Goal: Task Accomplishment & Management: Use online tool/utility

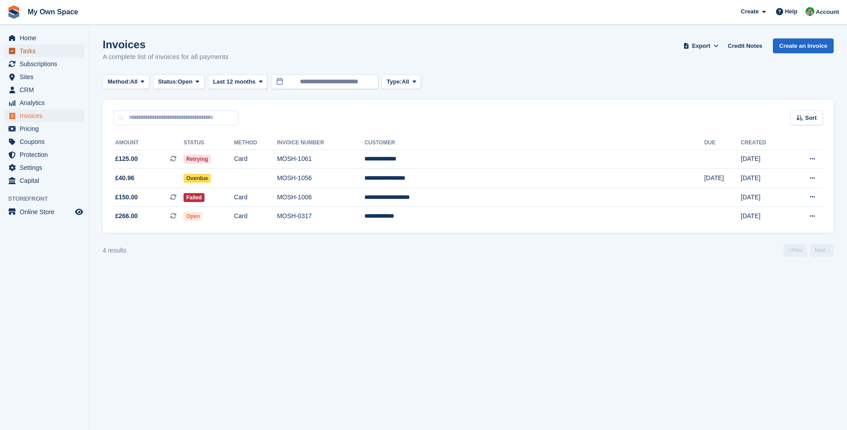
click at [28, 53] on span "Tasks" at bounding box center [47, 51] width 54 height 13
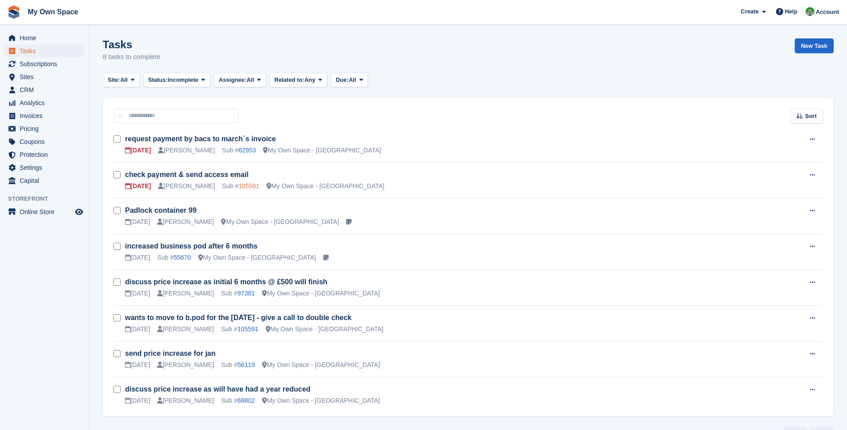
click at [239, 187] on link "105591" at bounding box center [249, 185] width 21 height 7
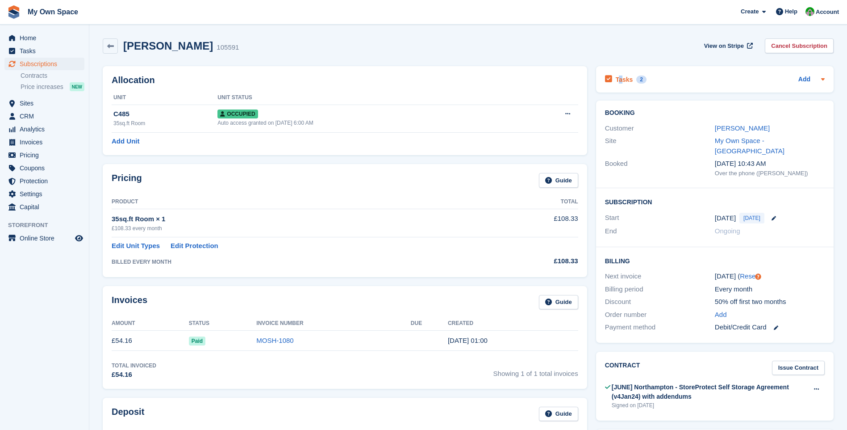
click at [619, 83] on h2 "Tasks" at bounding box center [624, 79] width 17 height 8
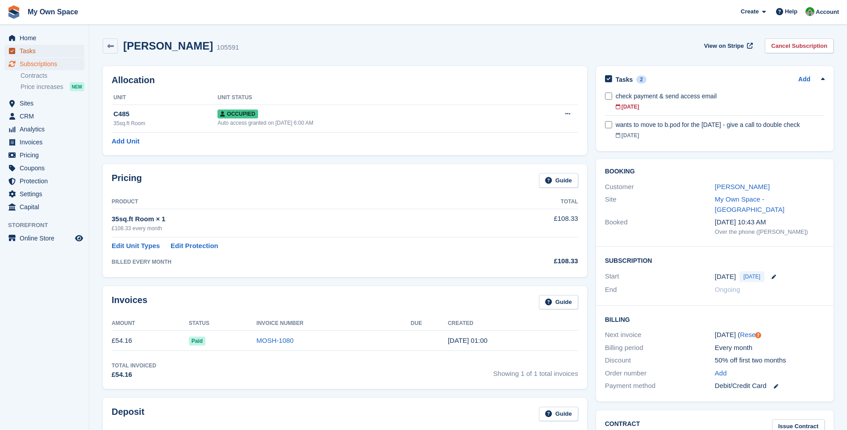
click at [18, 53] on link "Tasks" at bounding box center [44, 51] width 80 height 13
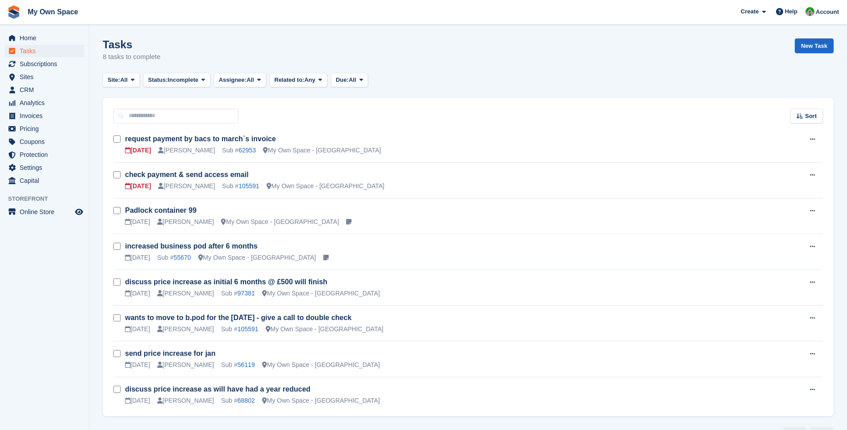
click at [121, 175] on form at bounding box center [119, 175] width 12 height 12
